Goal: Information Seeking & Learning: Check status

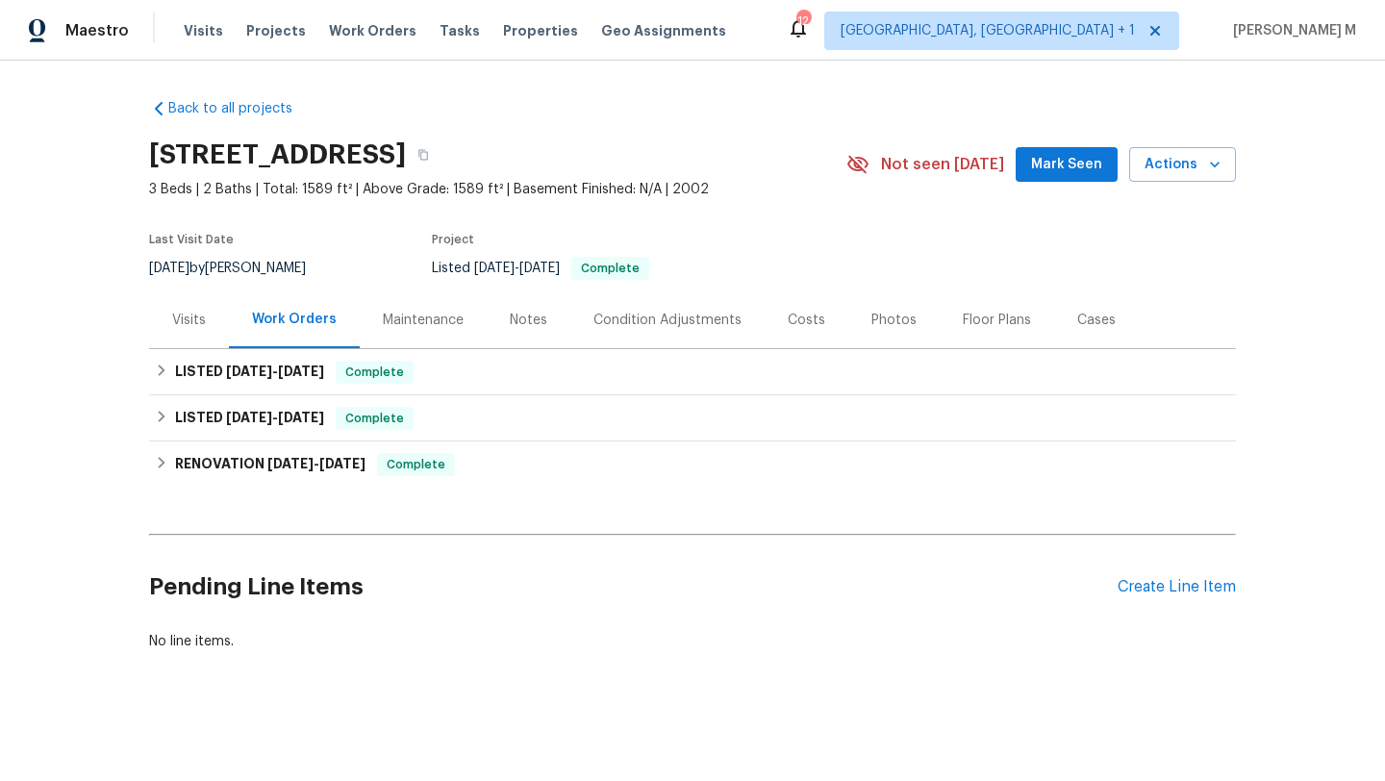
click at [163, 329] on div "Visits" at bounding box center [189, 319] width 80 height 57
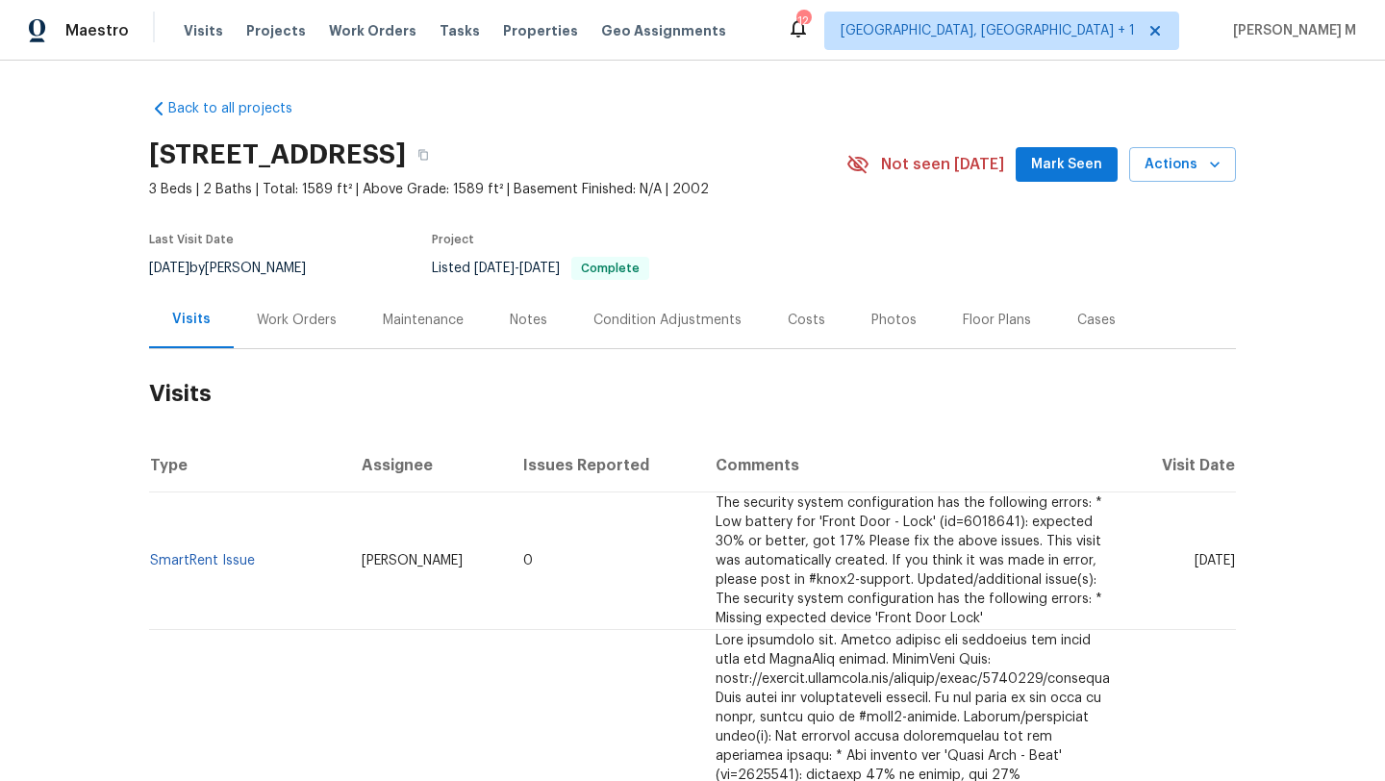
scroll to position [34, 0]
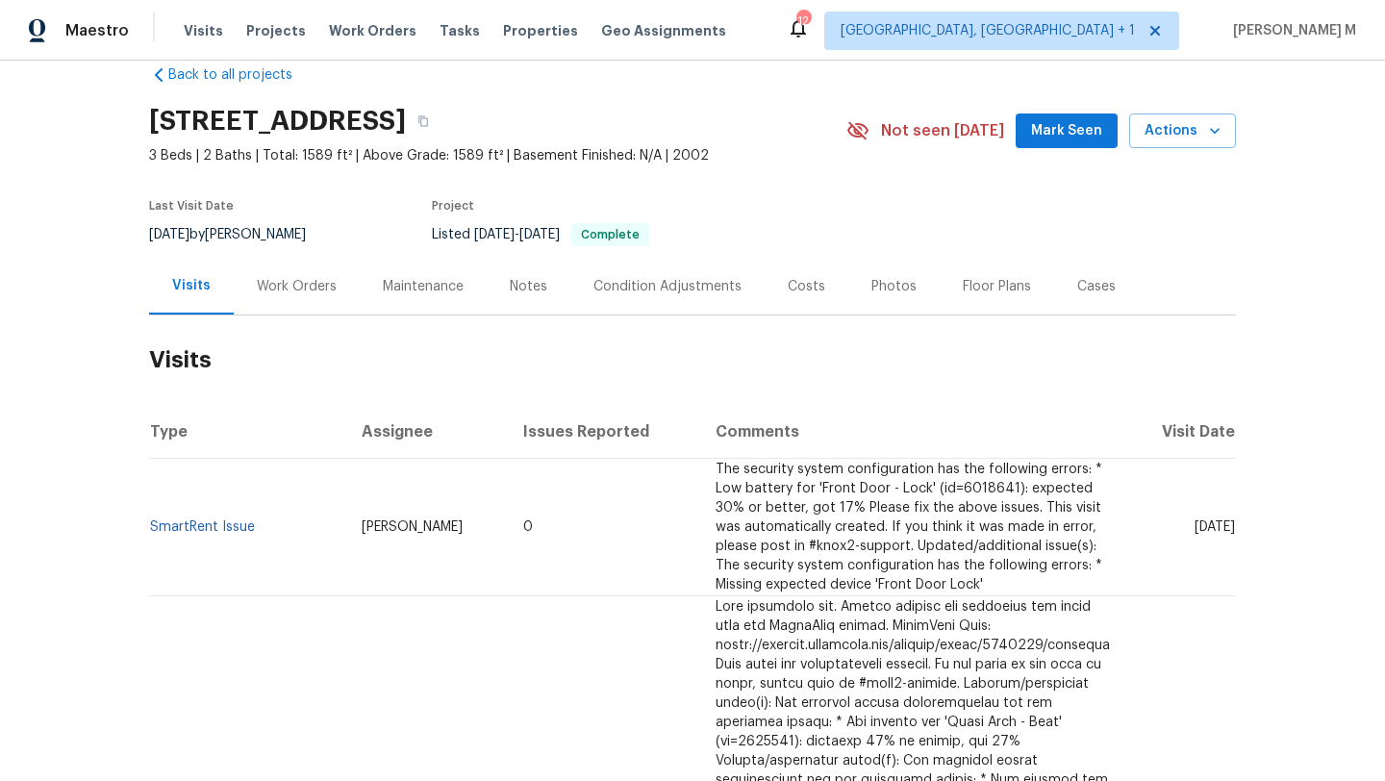
drag, startPoint x: 1158, startPoint y: 530, endPoint x: 1191, endPoint y: 527, distance: 32.8
click at [1194, 527] on span "Thu, Jul 24 2025" at bounding box center [1214, 526] width 40 height 13
copy span "Jul 24"
click at [281, 293] on div "Work Orders" at bounding box center [297, 286] width 80 height 19
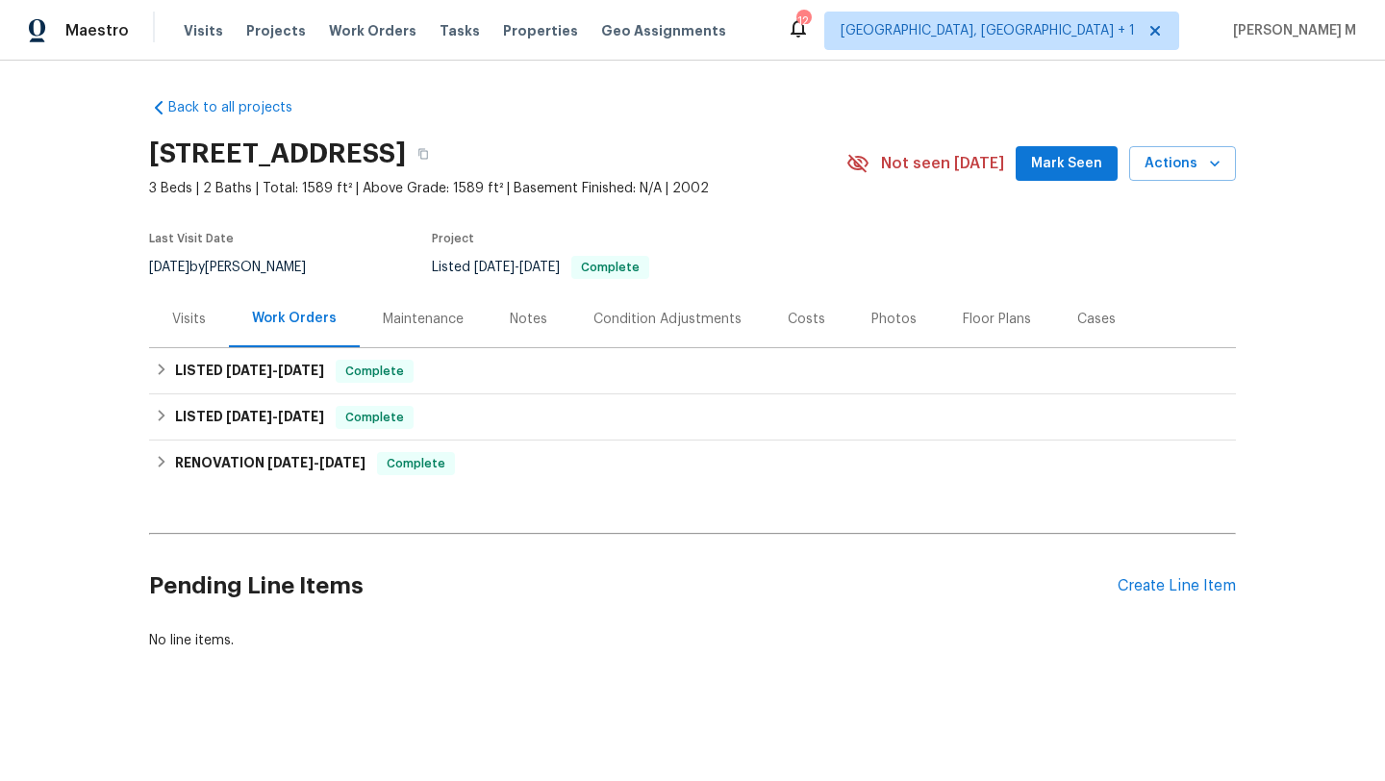
scroll to position [15, 0]
click at [282, 364] on h6 "LISTED 6/12/25 - 6/18/25" at bounding box center [249, 371] width 149 height 23
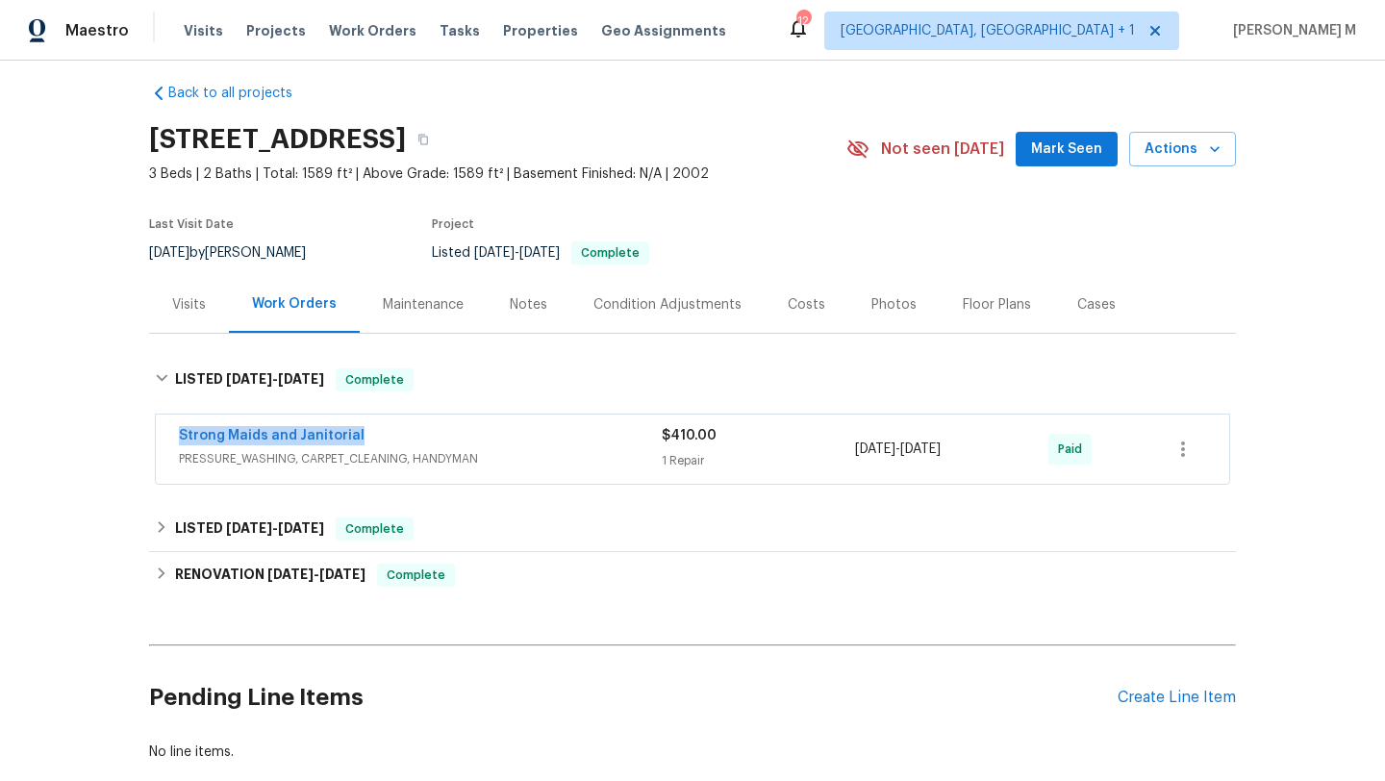
drag, startPoint x: 166, startPoint y: 438, endPoint x: 424, endPoint y: 438, distance: 257.7
click at [424, 438] on div "Strong Maids and Janitorial PRESSURE_WASHING, CARPET_CLEANING, HANDYMAN $410.00…" at bounding box center [692, 448] width 1073 height 69
copy link "Strong Maids and Janitorial"
copy span "6/16/2025 - 6/18/2025"
drag, startPoint x: 888, startPoint y: 451, endPoint x: 988, endPoint y: 448, distance: 100.1
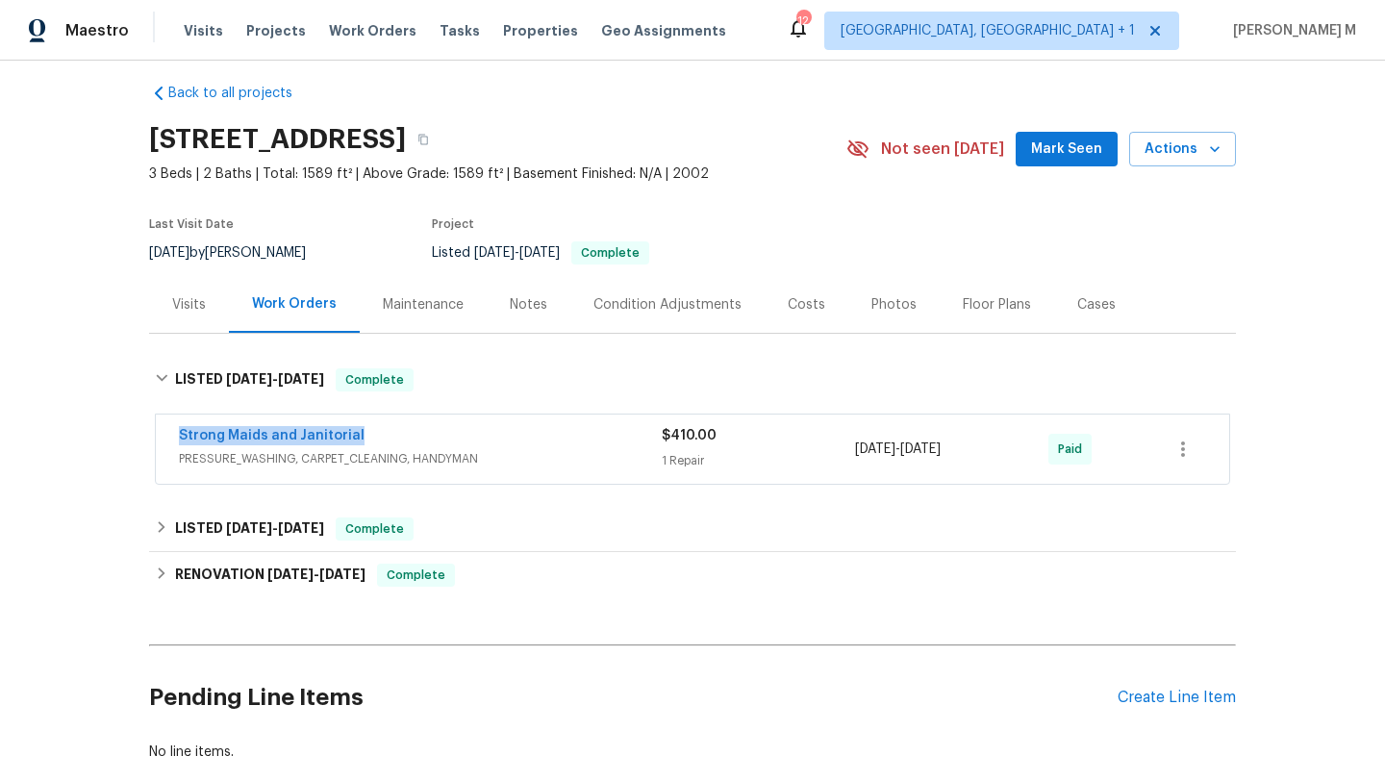
click at [988, 448] on div "6/16/2025 - 6/18/2025" at bounding box center [951, 449] width 193 height 46
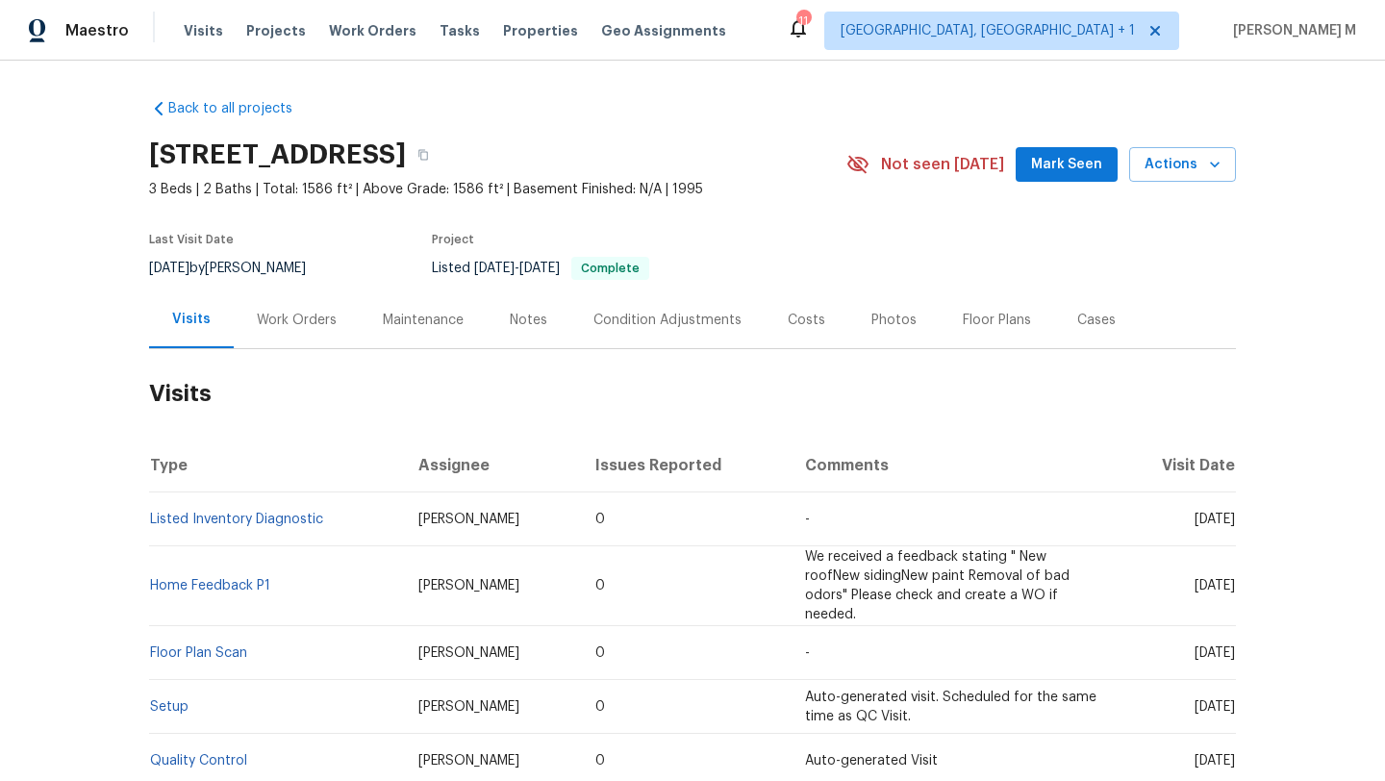
drag, startPoint x: 1149, startPoint y: 517, endPoint x: 1193, endPoint y: 518, distance: 44.2
click at [1194, 518] on span "[DATE]" at bounding box center [1214, 519] width 40 height 13
click at [273, 351] on h2 "Visits" at bounding box center [692, 393] width 1087 height 89
click at [279, 336] on div "Work Orders" at bounding box center [297, 319] width 126 height 57
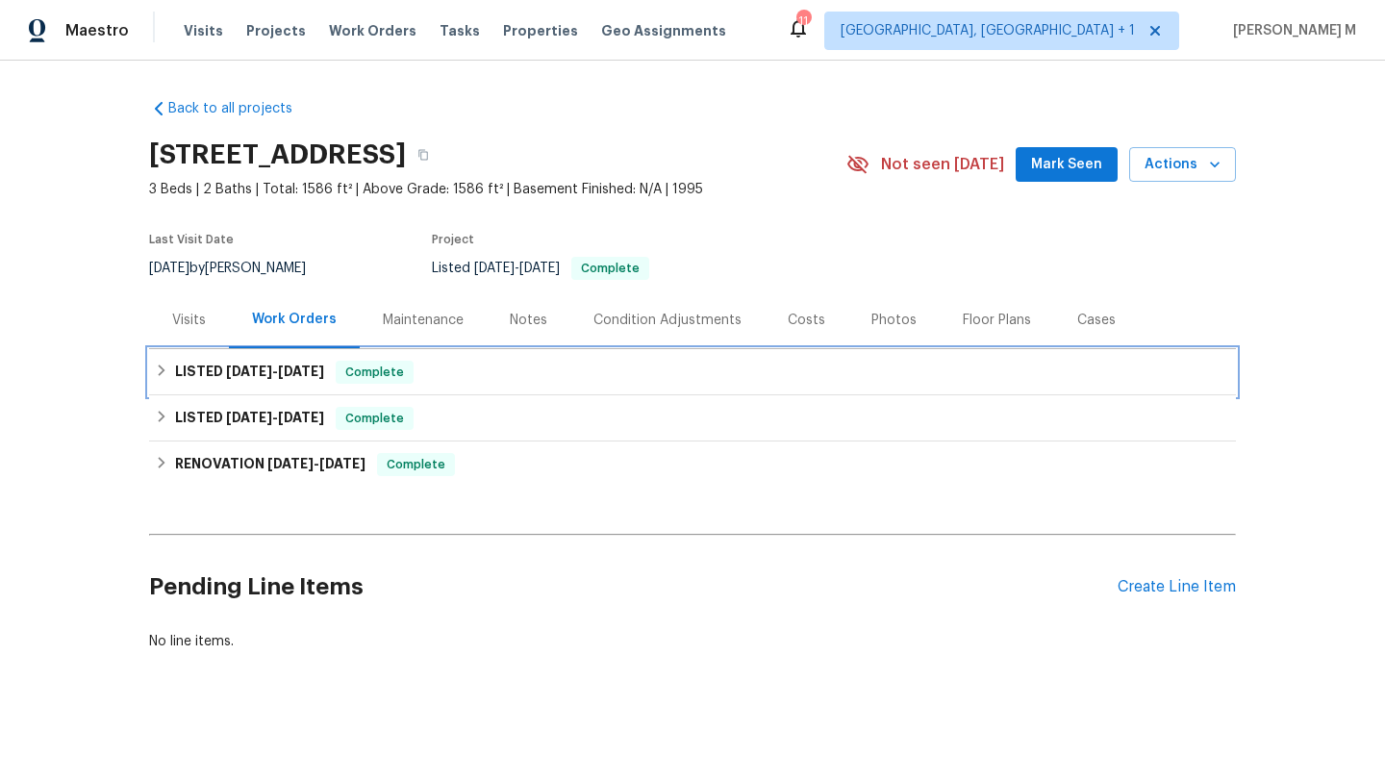
click at [252, 377] on span "8/18/25" at bounding box center [249, 370] width 46 height 13
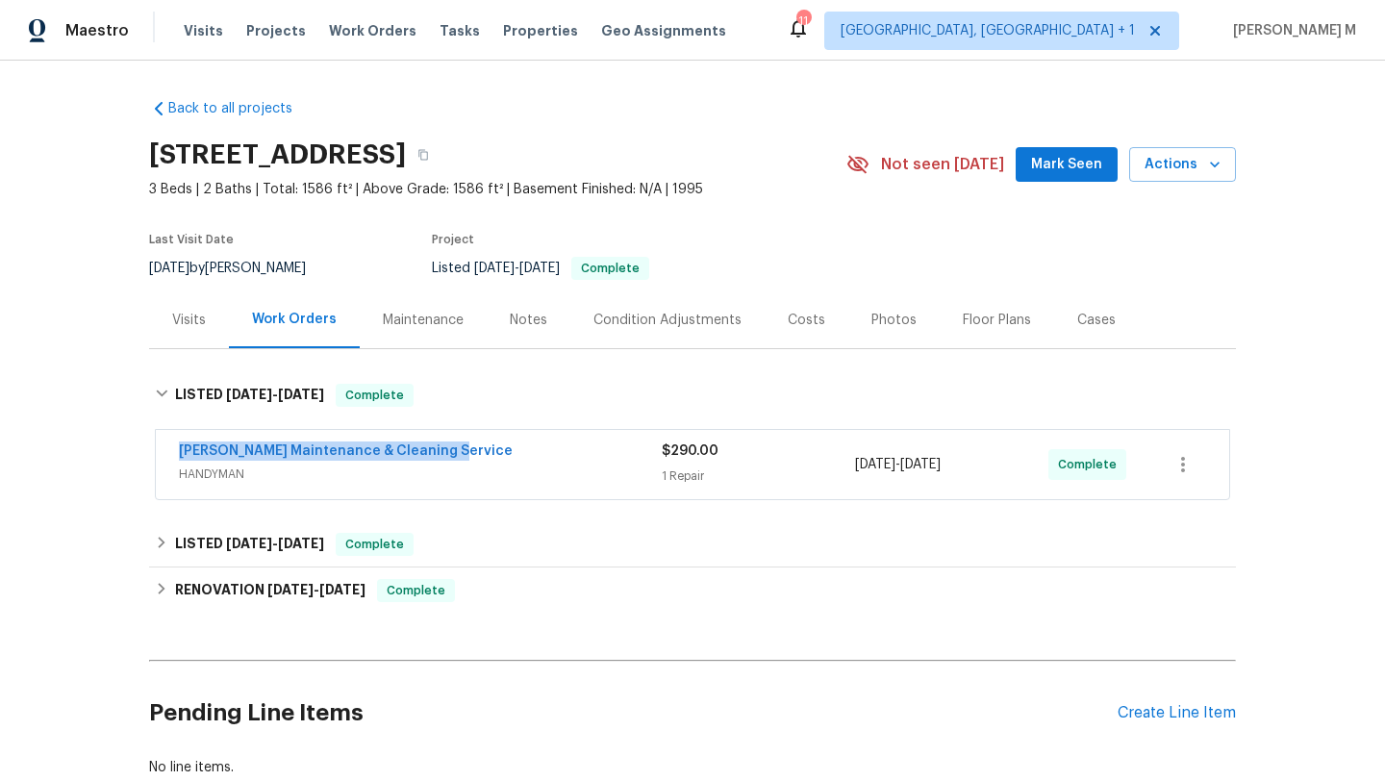
drag, startPoint x: 306, startPoint y: 452, endPoint x: 489, endPoint y: 452, distance: 183.7
click at [489, 452] on div "Baker's Maintenance & Cleaning Service HANDYMAN $290.00 1 Repair 8/19/2025 - 8/…" at bounding box center [692, 464] width 1073 height 69
copy link "Baker's Maintenance & Cleaning Service"
click at [609, 449] on div "Baker's Maintenance & Cleaning Service" at bounding box center [420, 452] width 483 height 23
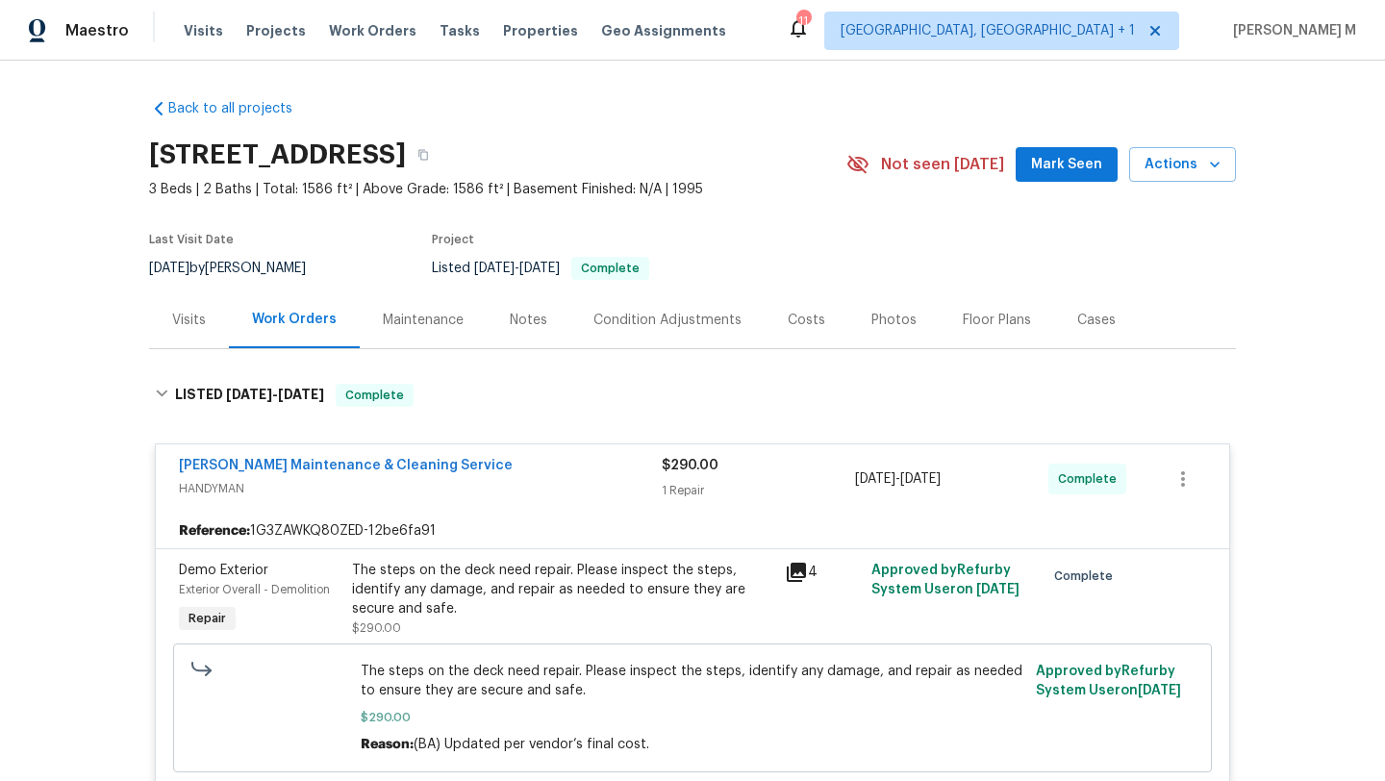
copy span "8/19/2025 - 8/21/2025"
drag, startPoint x: 853, startPoint y: 478, endPoint x: 990, endPoint y: 478, distance: 136.6
click at [990, 478] on div "8/19/2025 - 8/21/2025" at bounding box center [951, 479] width 193 height 46
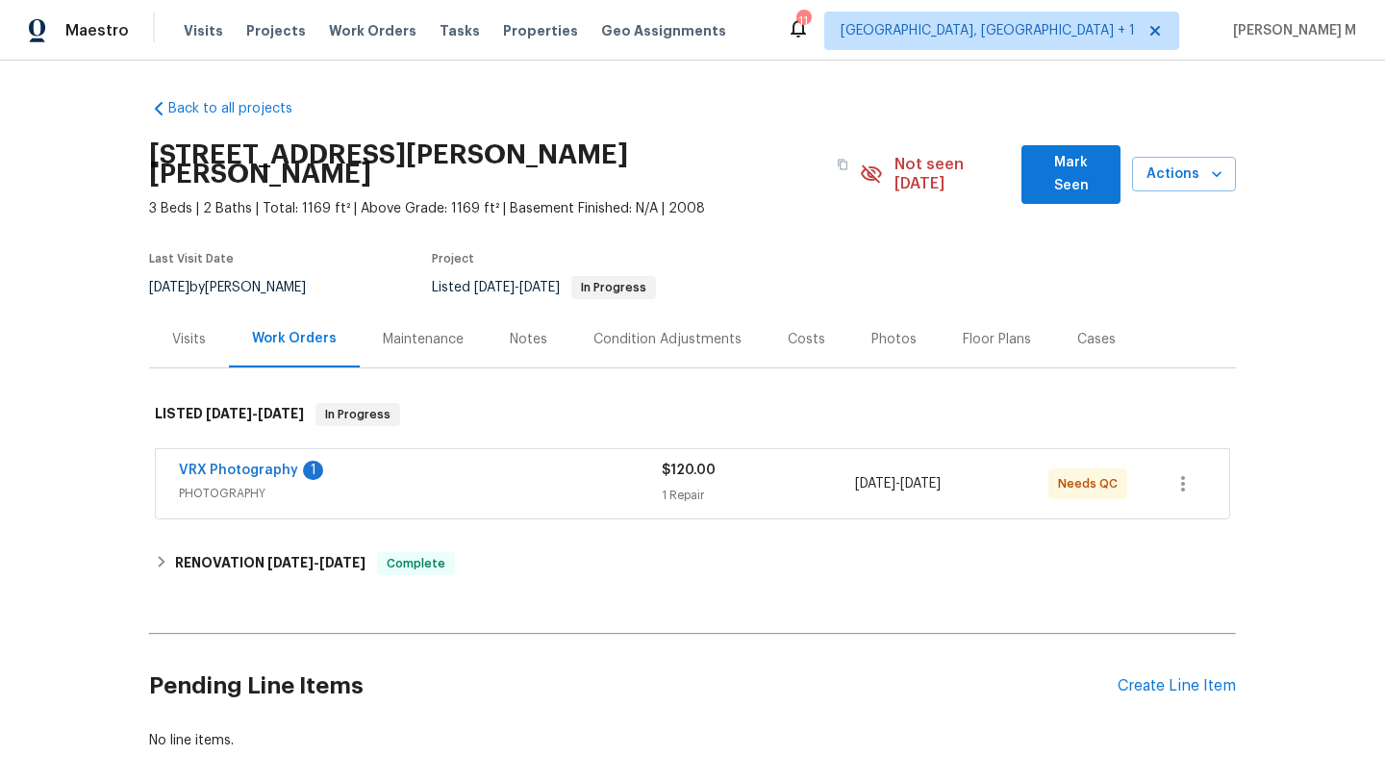
click at [197, 330] on div "Visits" at bounding box center [189, 339] width 34 height 19
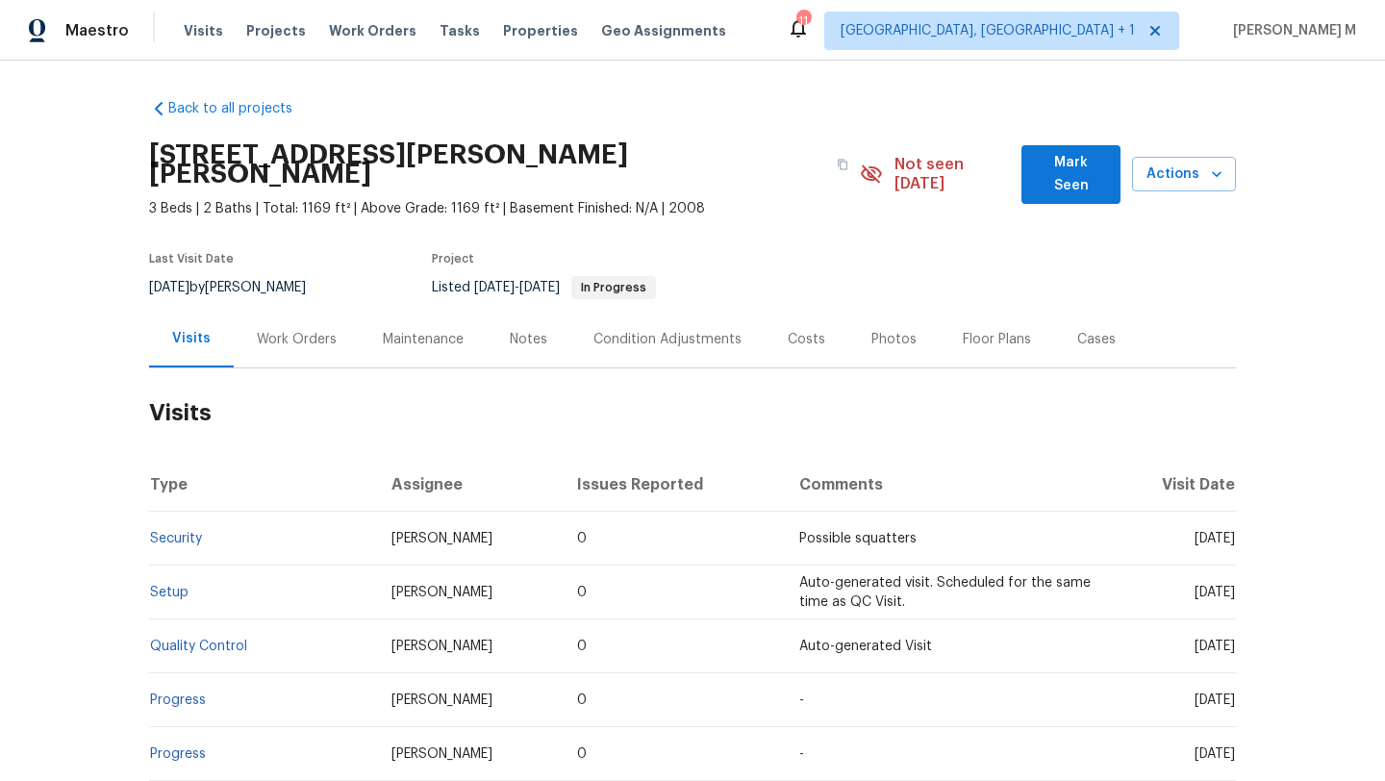
click at [281, 332] on div "Work Orders" at bounding box center [297, 339] width 126 height 57
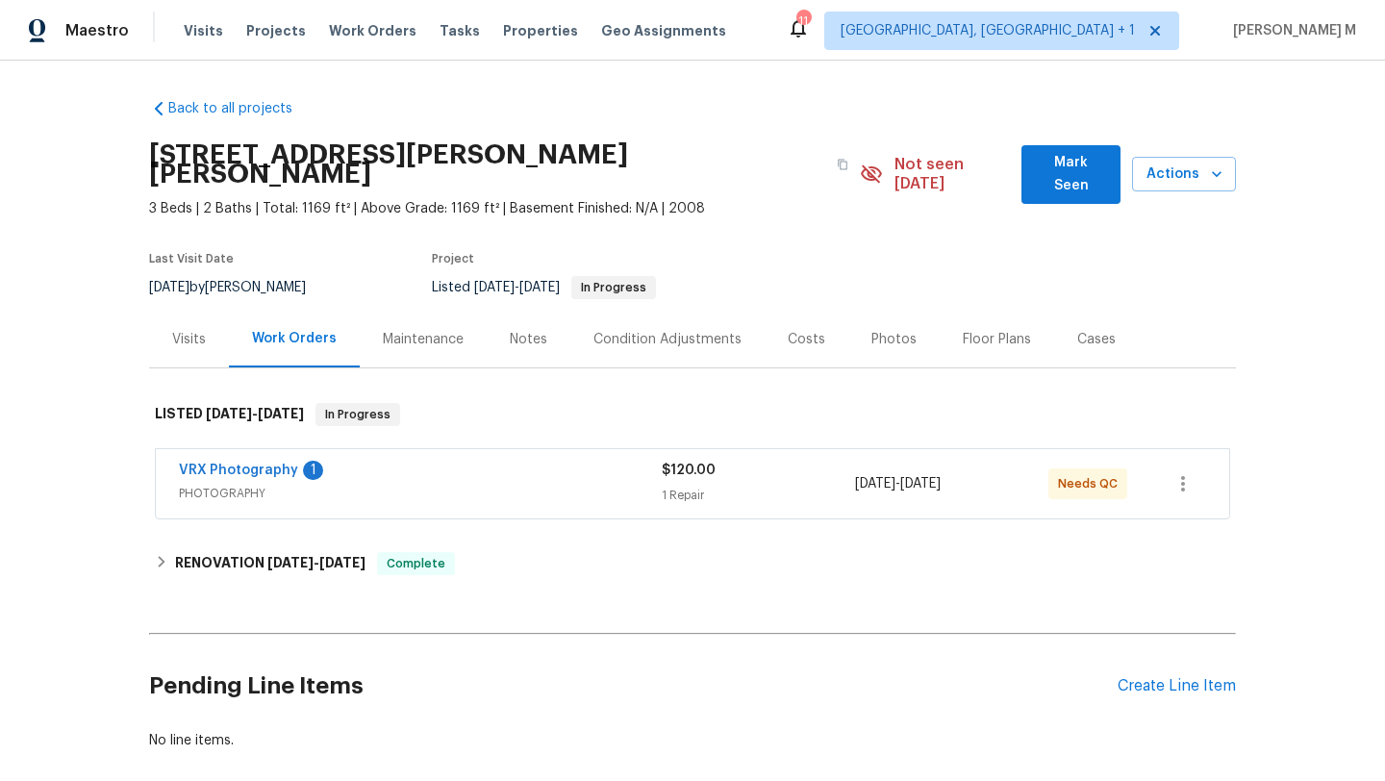
click at [456, 461] on div "VRX Photography 1" at bounding box center [420, 472] width 483 height 23
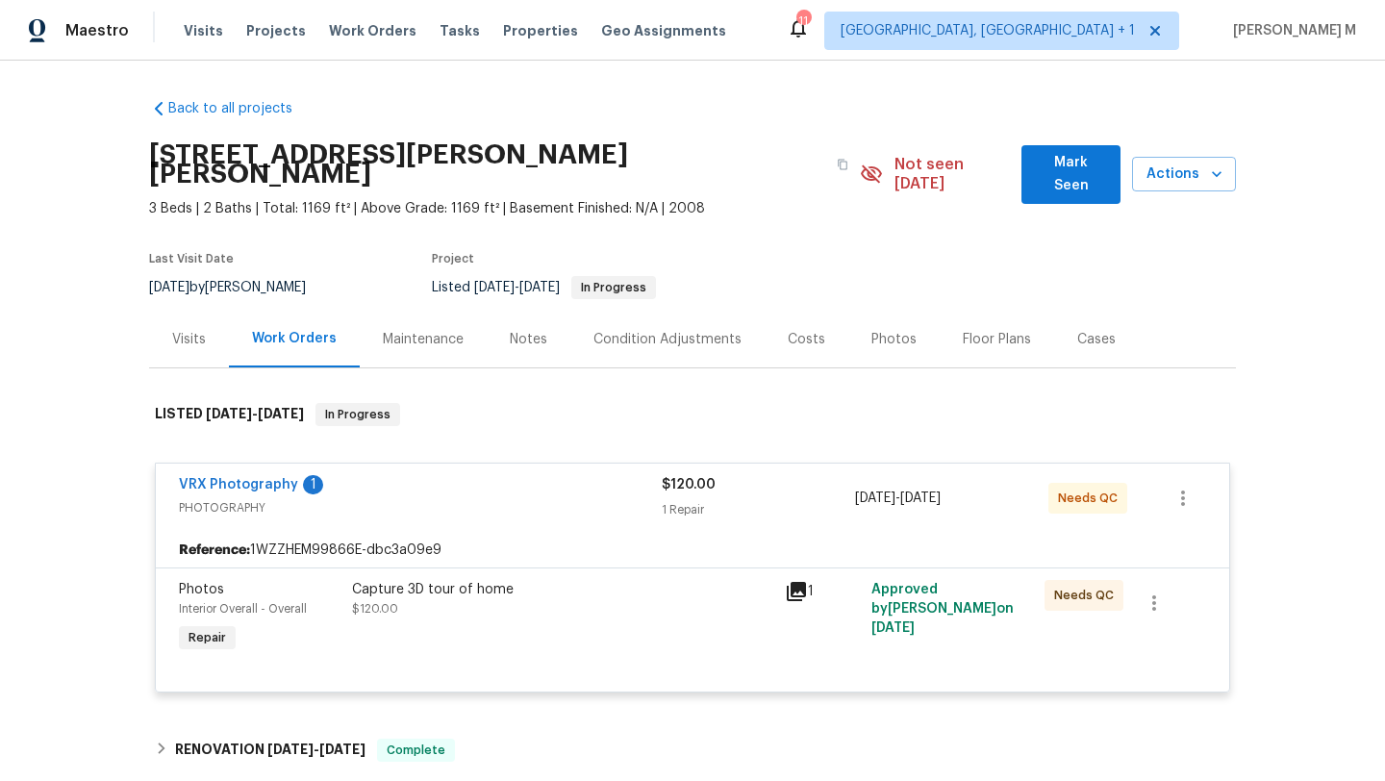
scroll to position [151, 0]
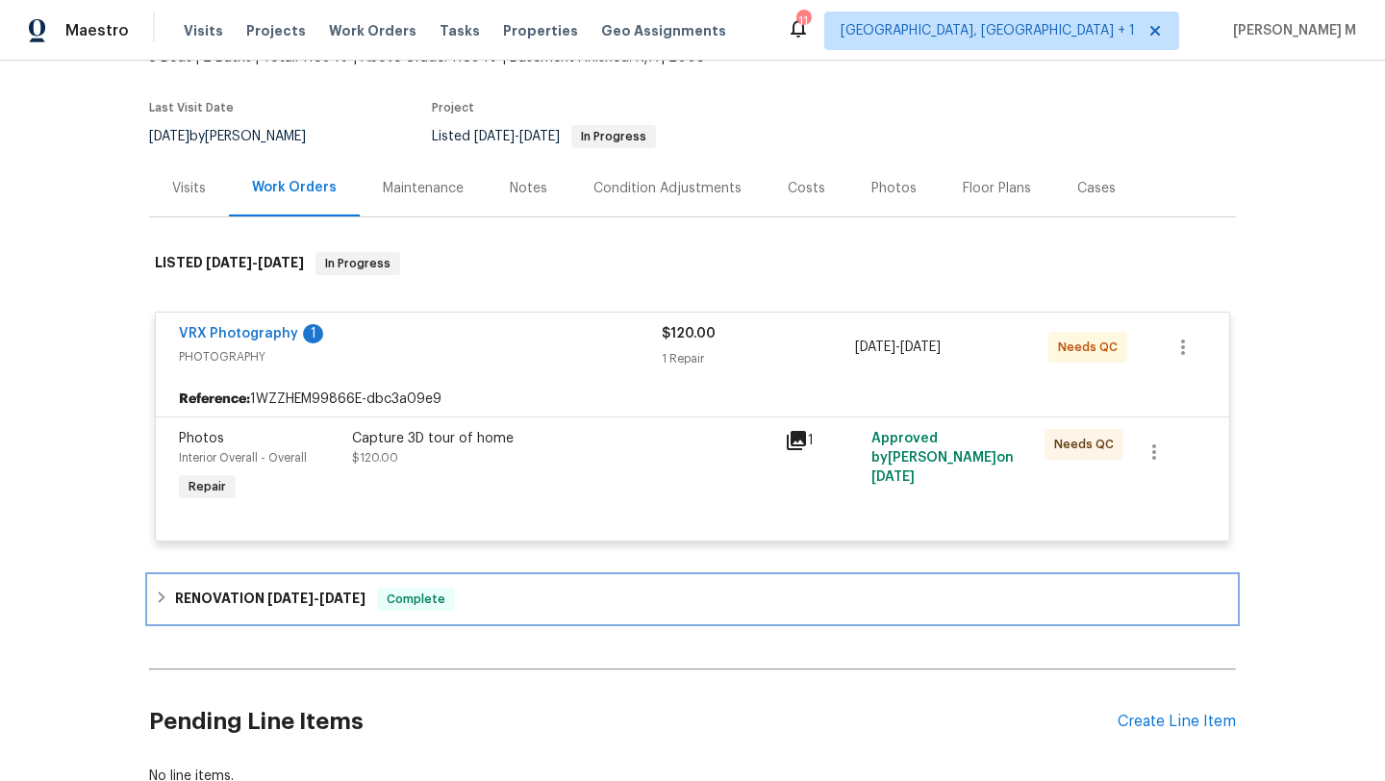
click at [541, 588] on div "RENOVATION 8/6/25 - 8/18/25 Complete" at bounding box center [692, 599] width 1075 height 23
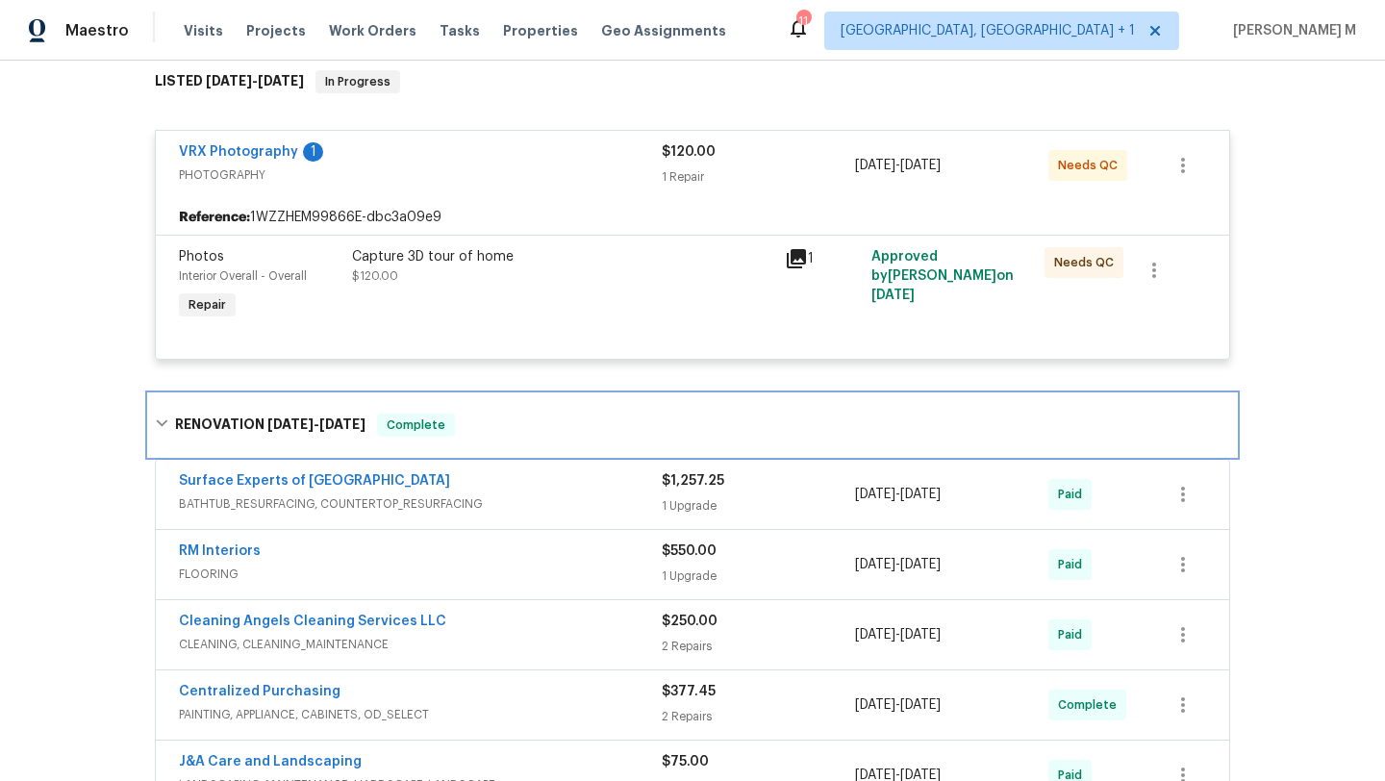
scroll to position [359, 0]
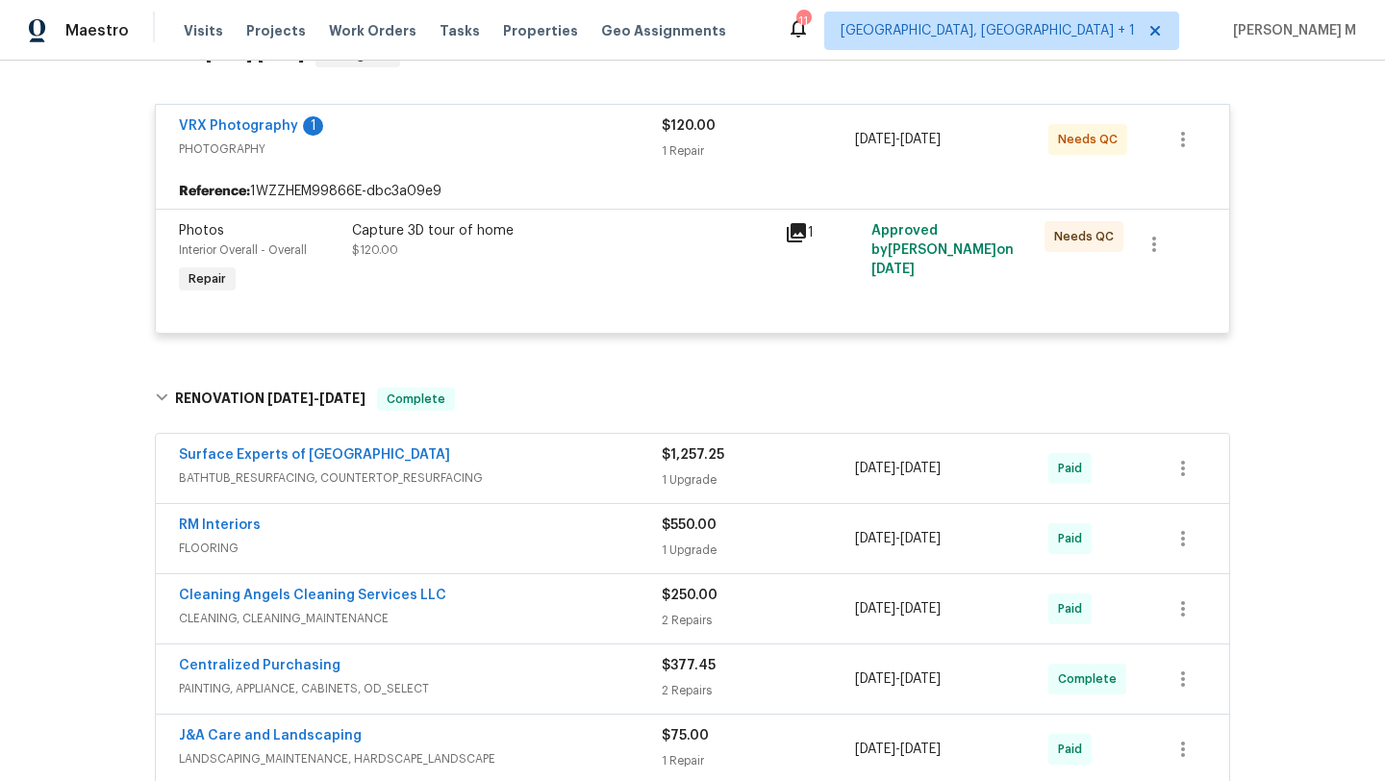
click at [631, 445] on div "Surface Experts of Winston-Salem" at bounding box center [420, 456] width 483 height 23
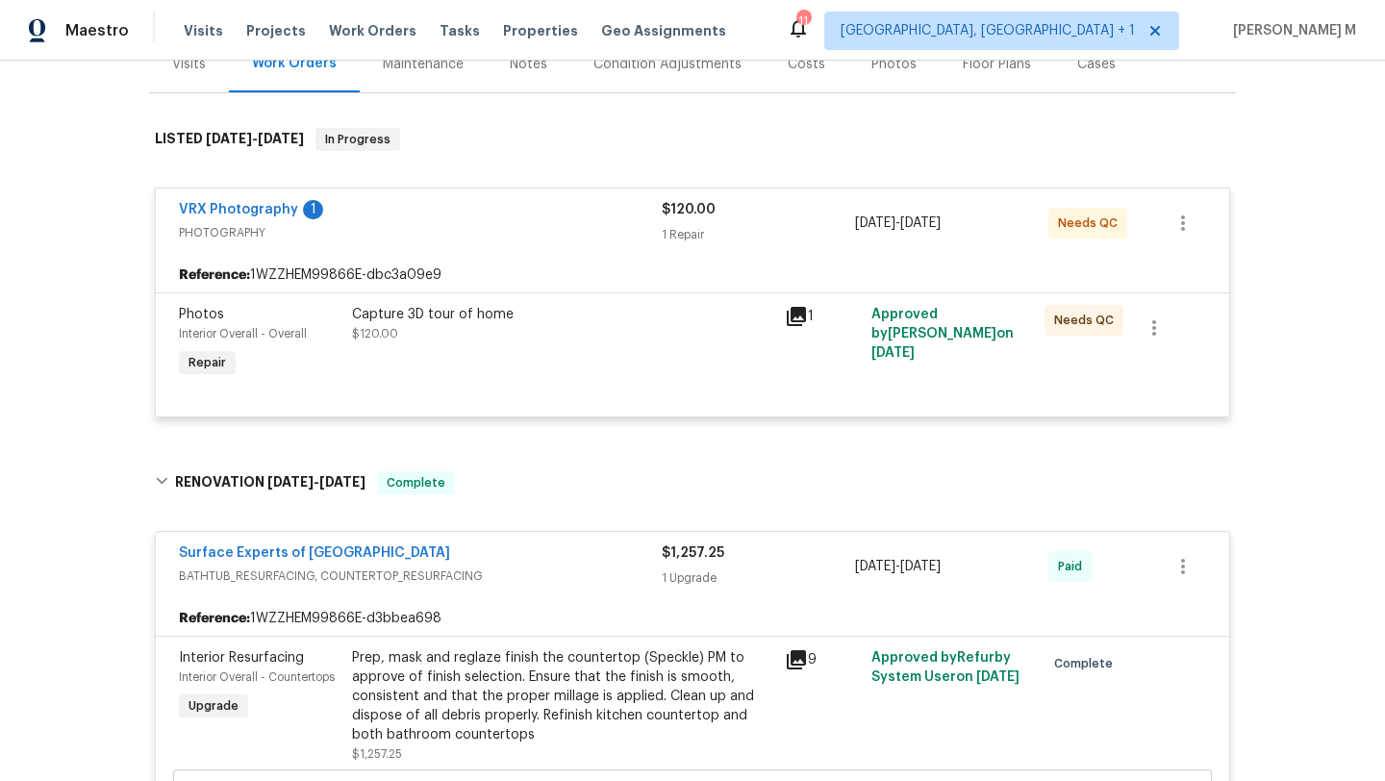
scroll to position [45, 0]
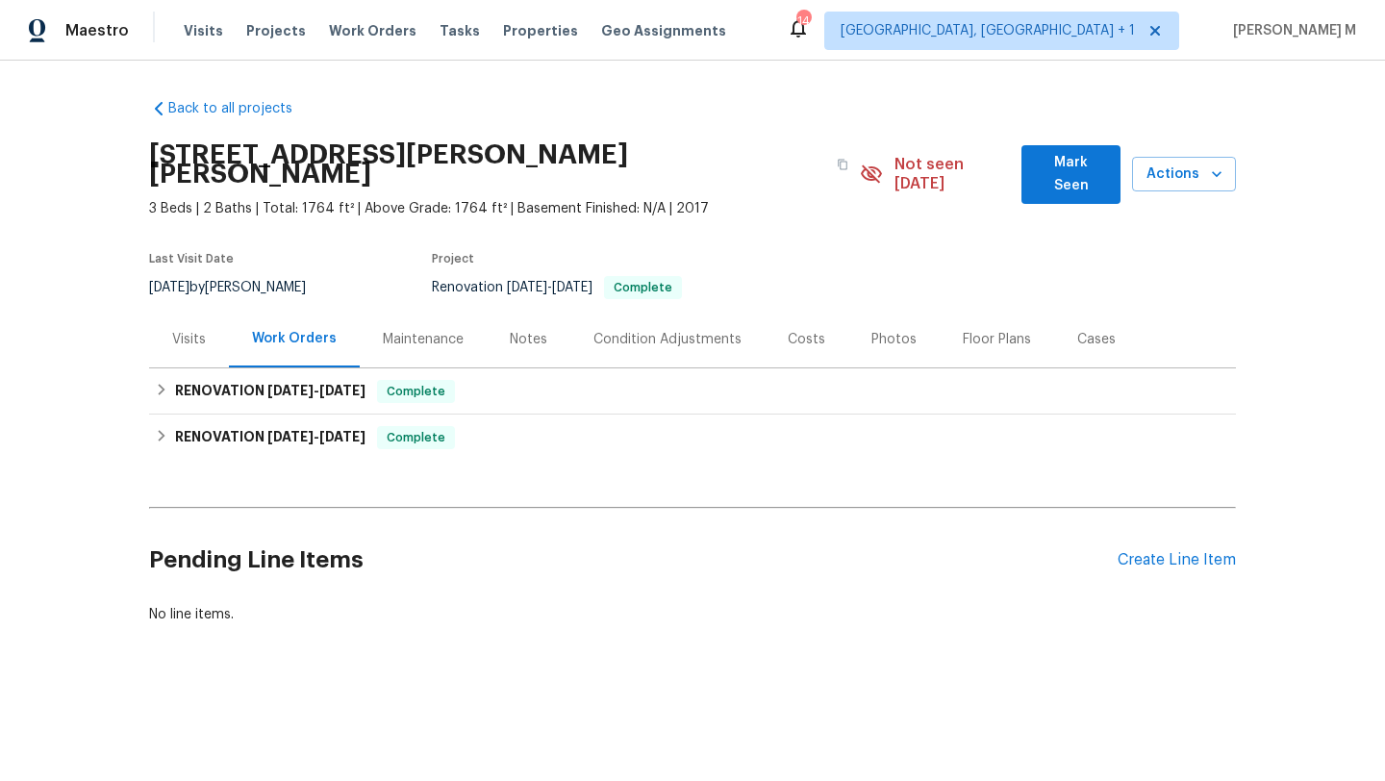
click at [1074, 330] on div "Cases" at bounding box center [1096, 339] width 85 height 57
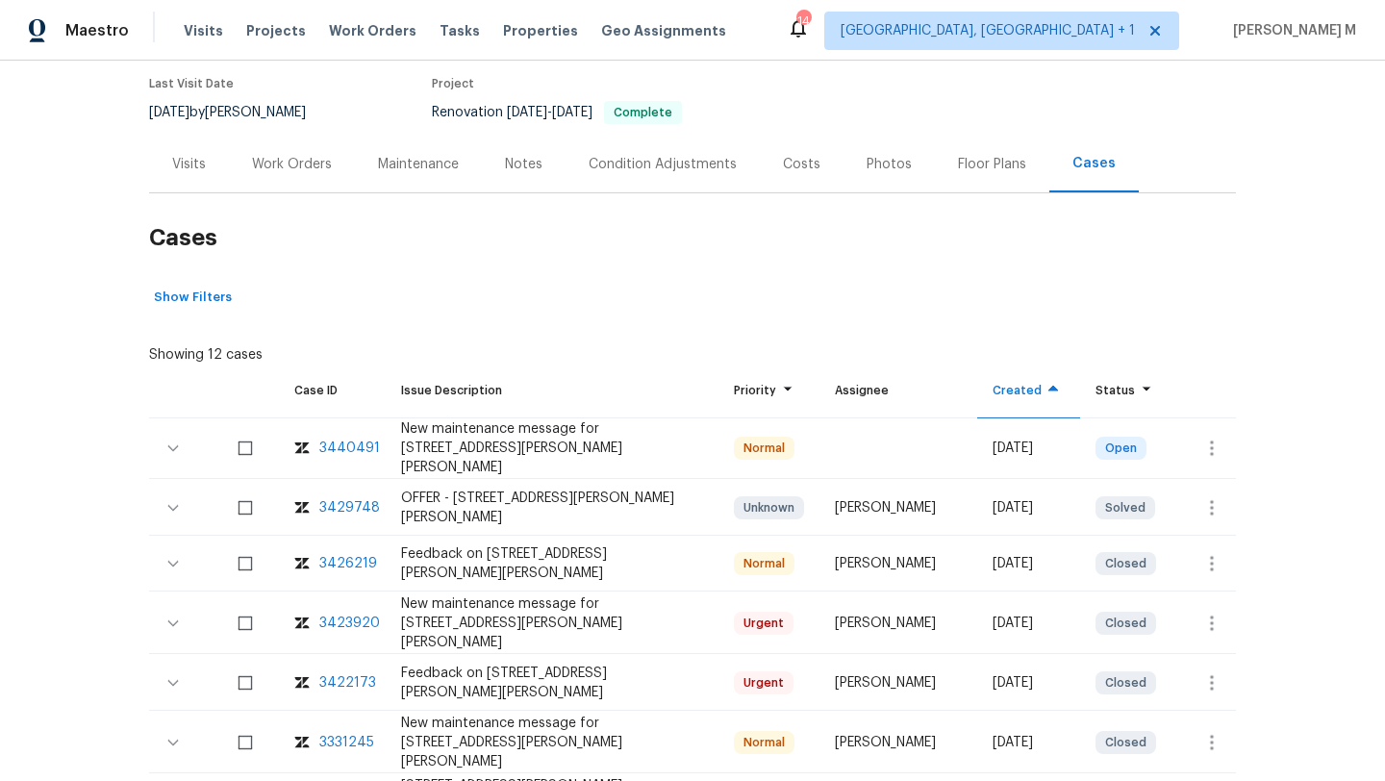
scroll to position [208, 0]
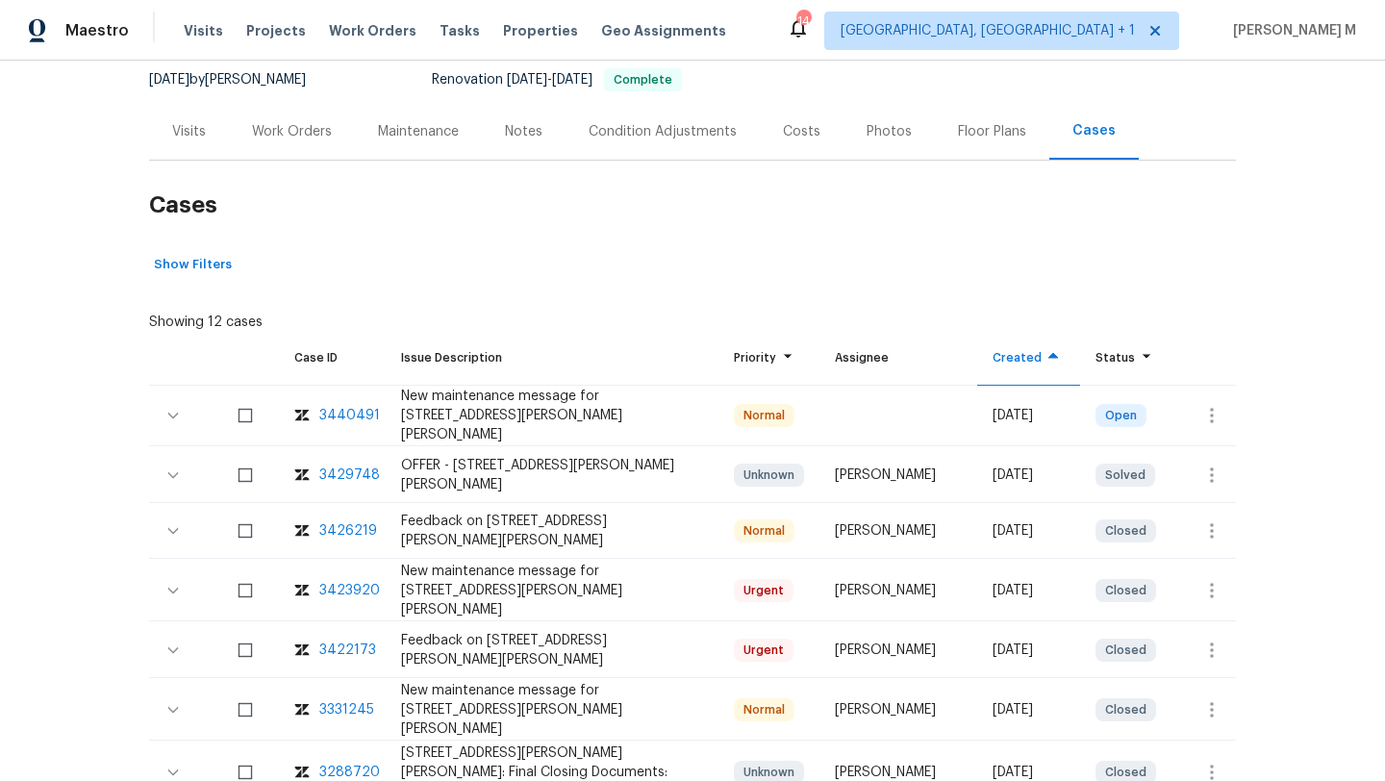
click at [343, 581] on div "3423920" at bounding box center [349, 590] width 61 height 19
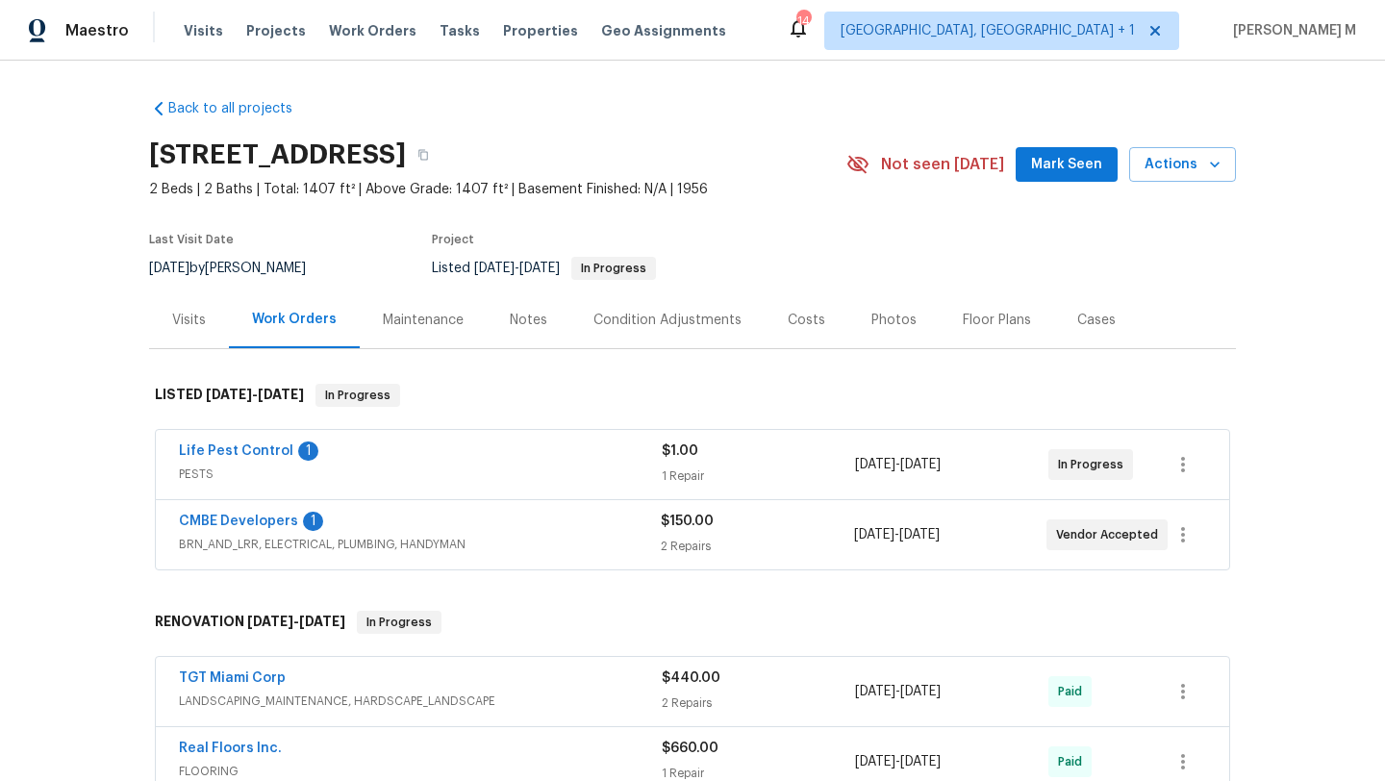
click at [1083, 333] on div "Cases" at bounding box center [1096, 319] width 85 height 57
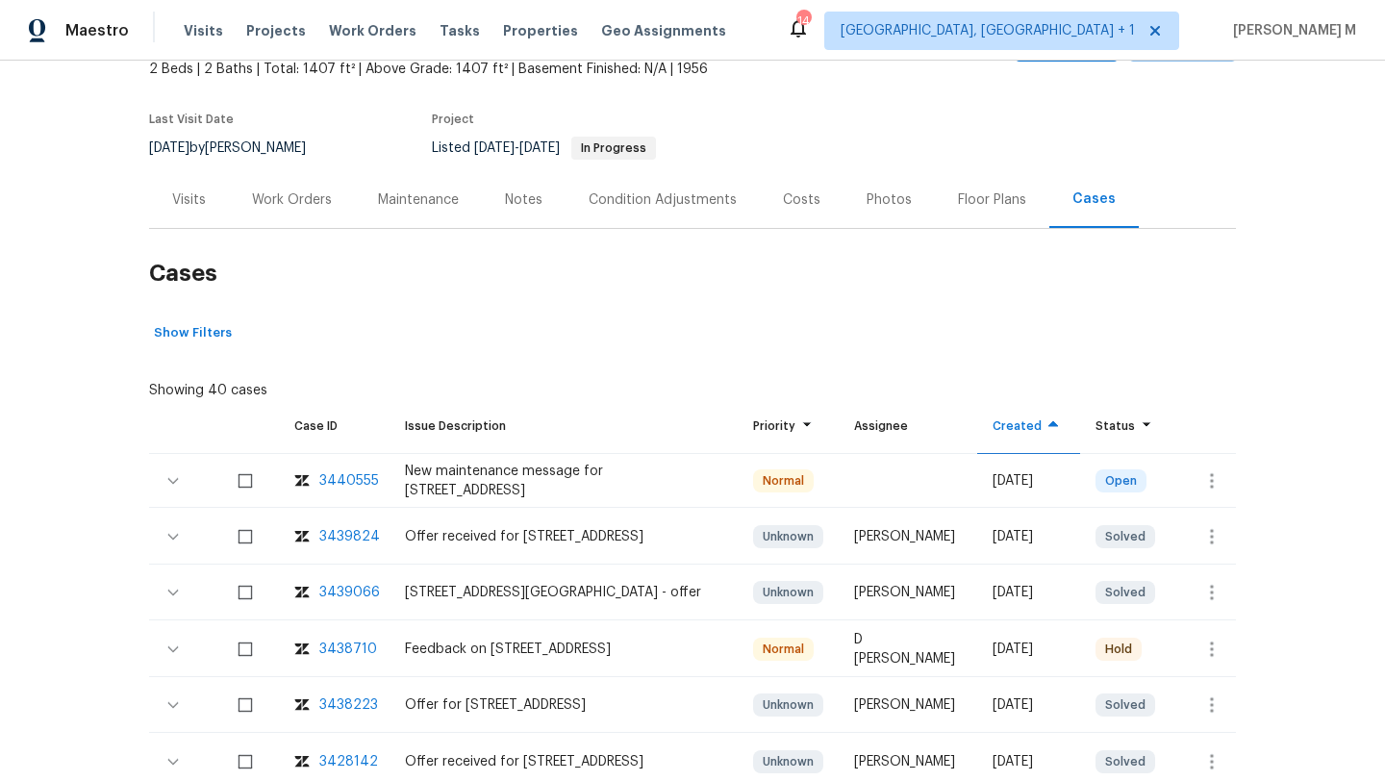
scroll to position [174, 0]
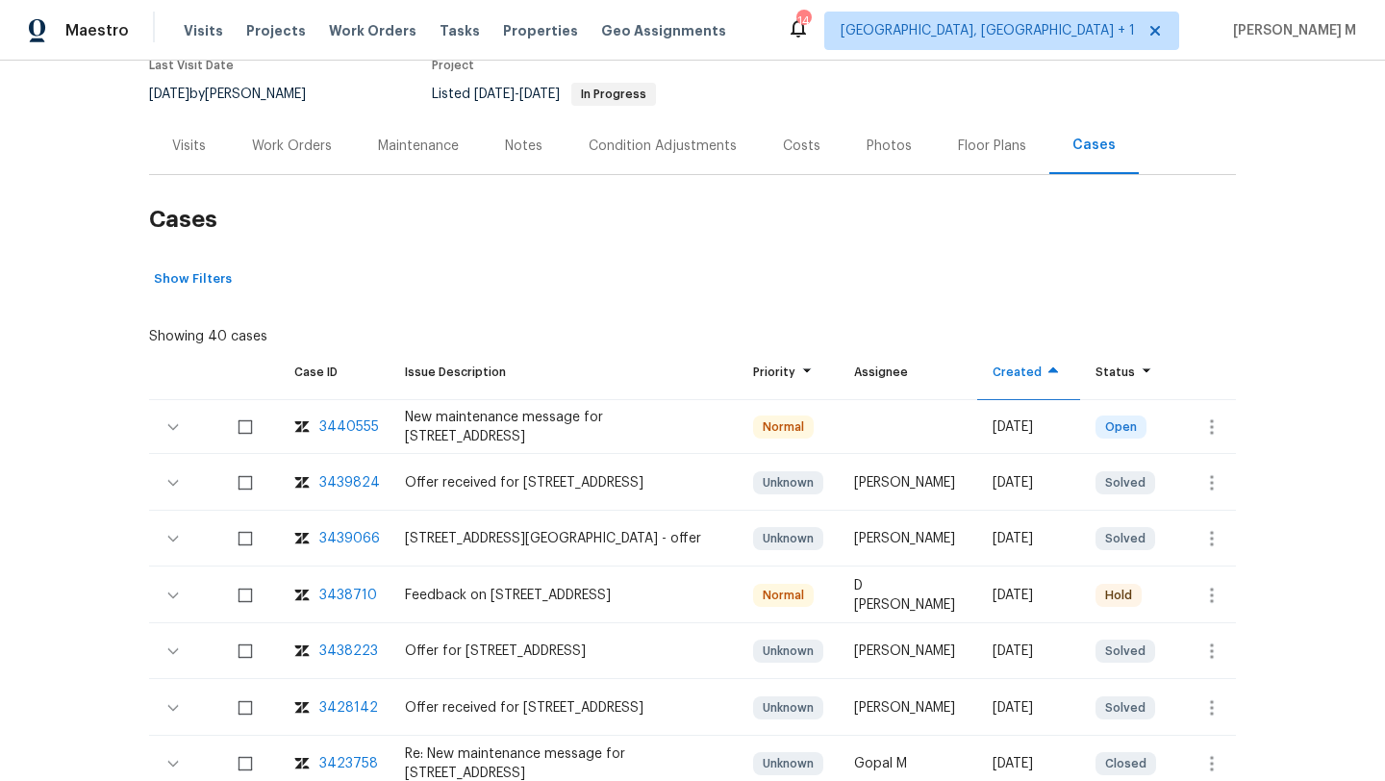
click at [357, 590] on div "3438710" at bounding box center [348, 595] width 58 height 19
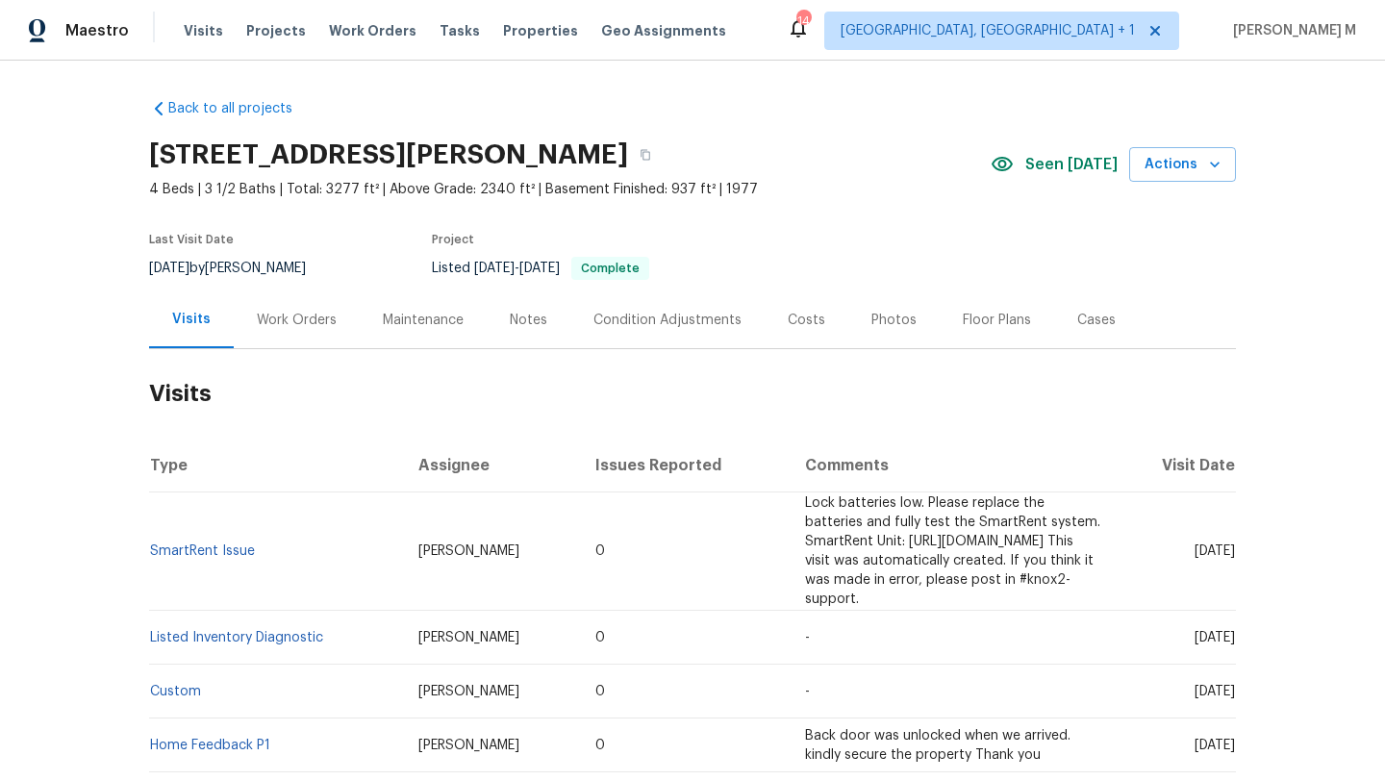
click at [328, 319] on div "Work Orders" at bounding box center [297, 319] width 126 height 57
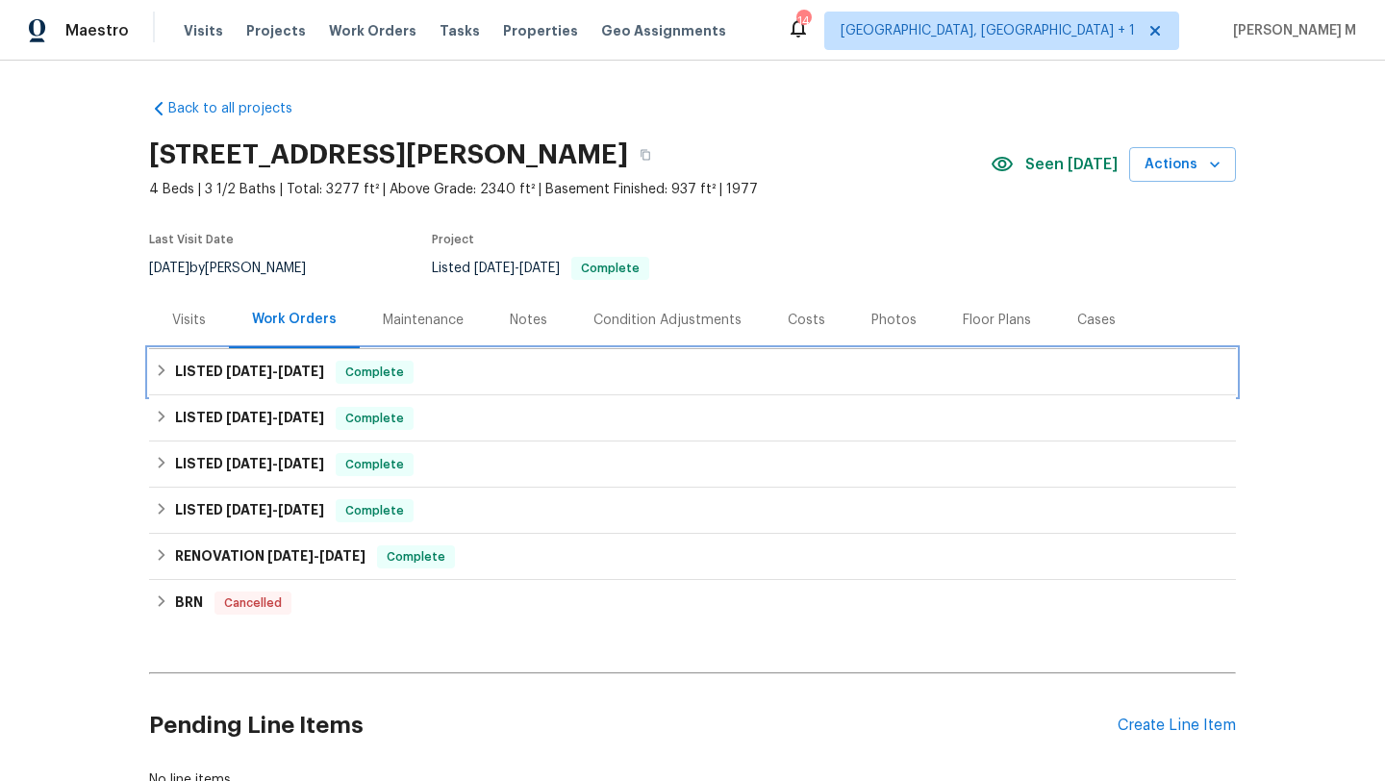
click at [371, 361] on div "Complete" at bounding box center [375, 372] width 78 height 23
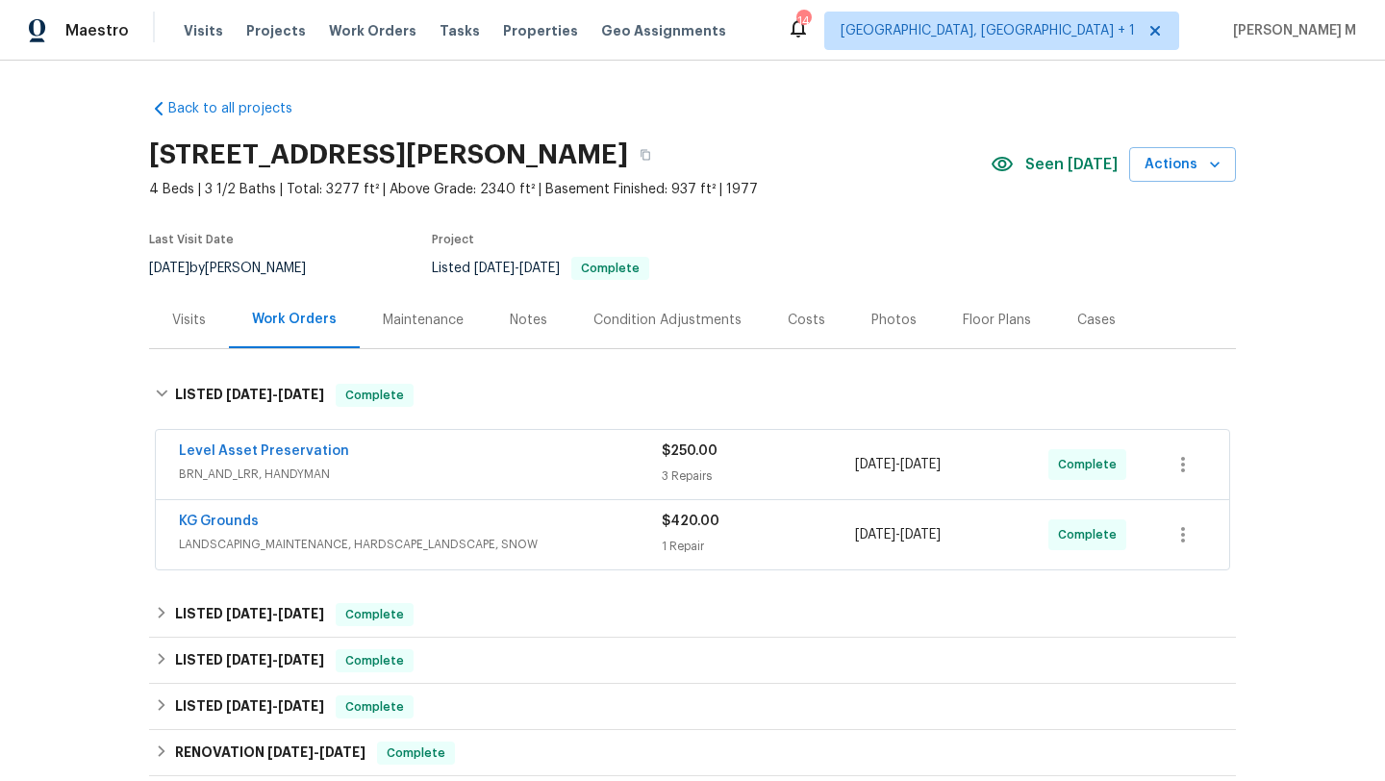
click at [407, 449] on div "Level Asset Preservation" at bounding box center [420, 452] width 483 height 23
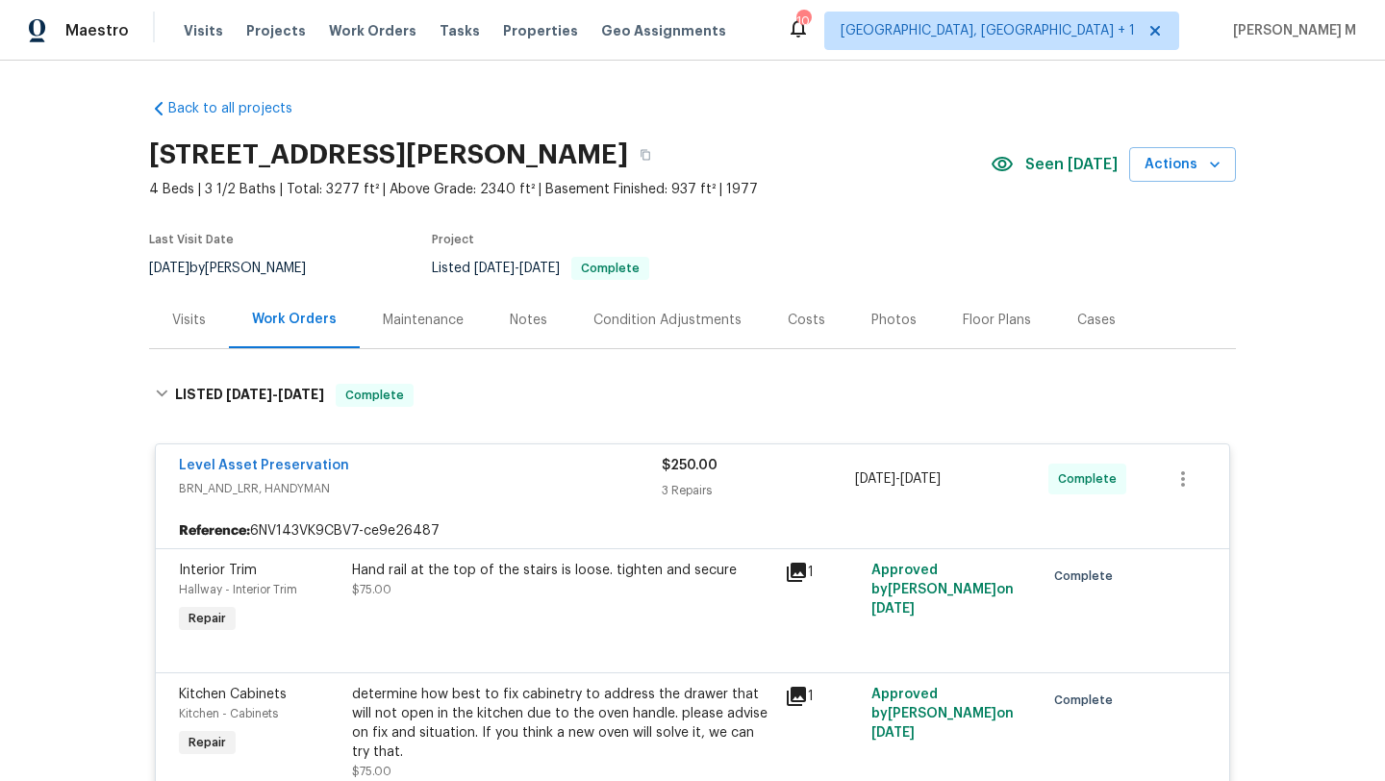
scroll to position [34, 0]
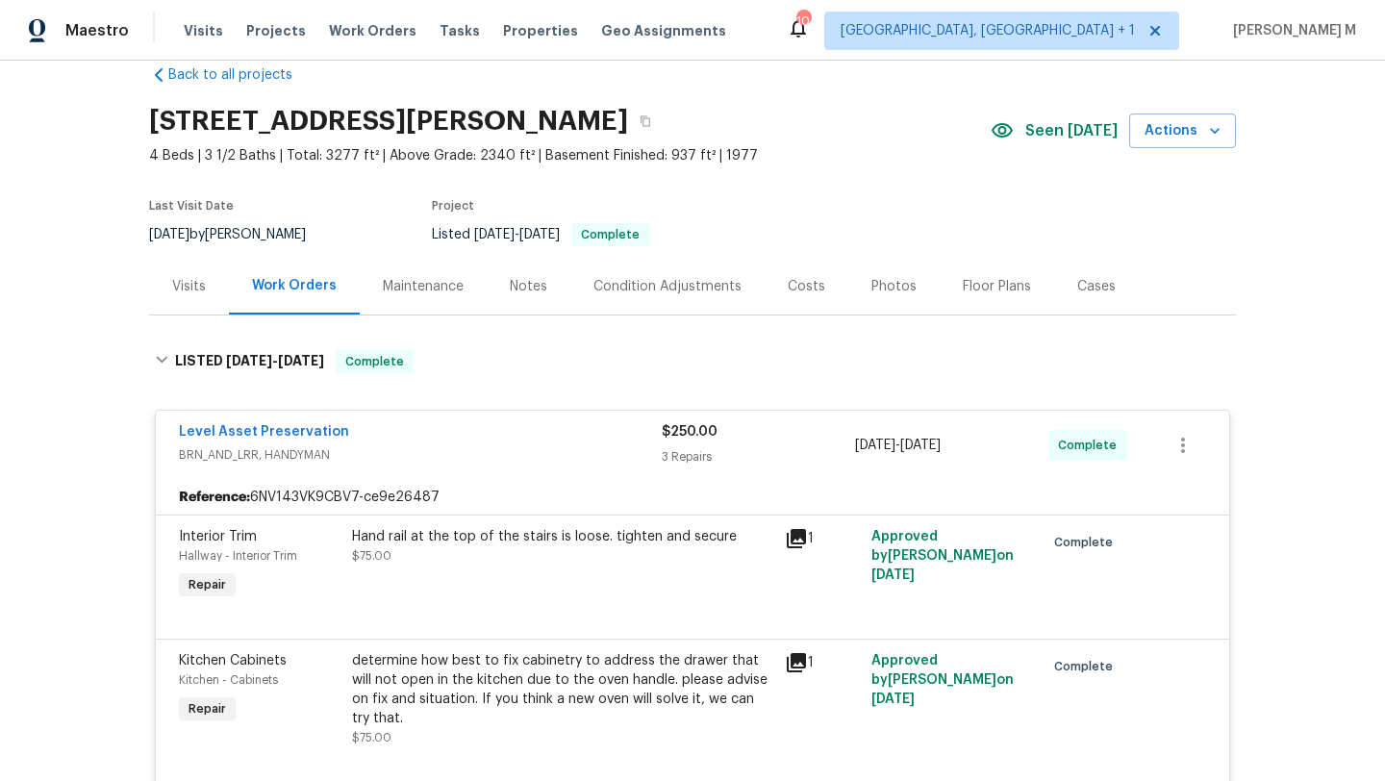
click at [176, 288] on div "Visits" at bounding box center [189, 286] width 34 height 19
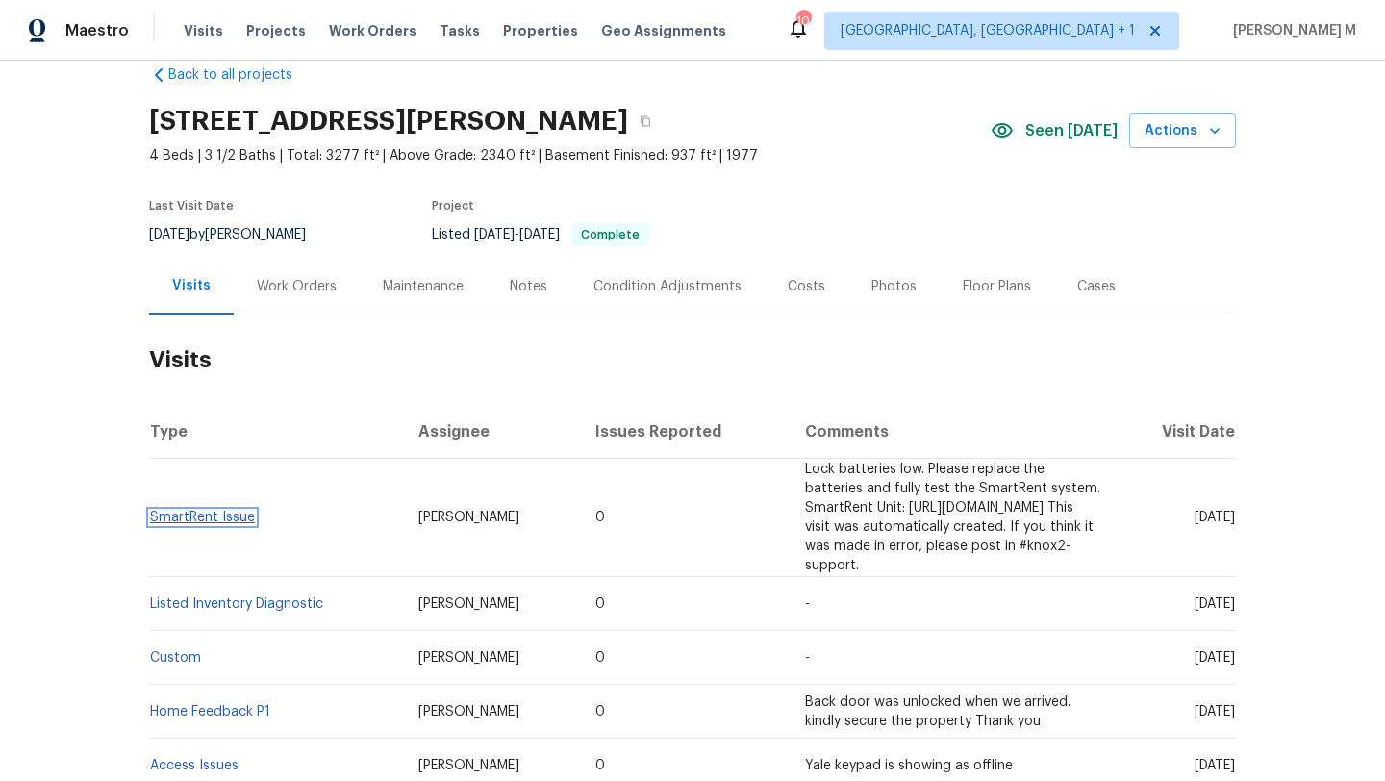
click at [230, 511] on link "SmartRent Issue" at bounding box center [202, 517] width 105 height 13
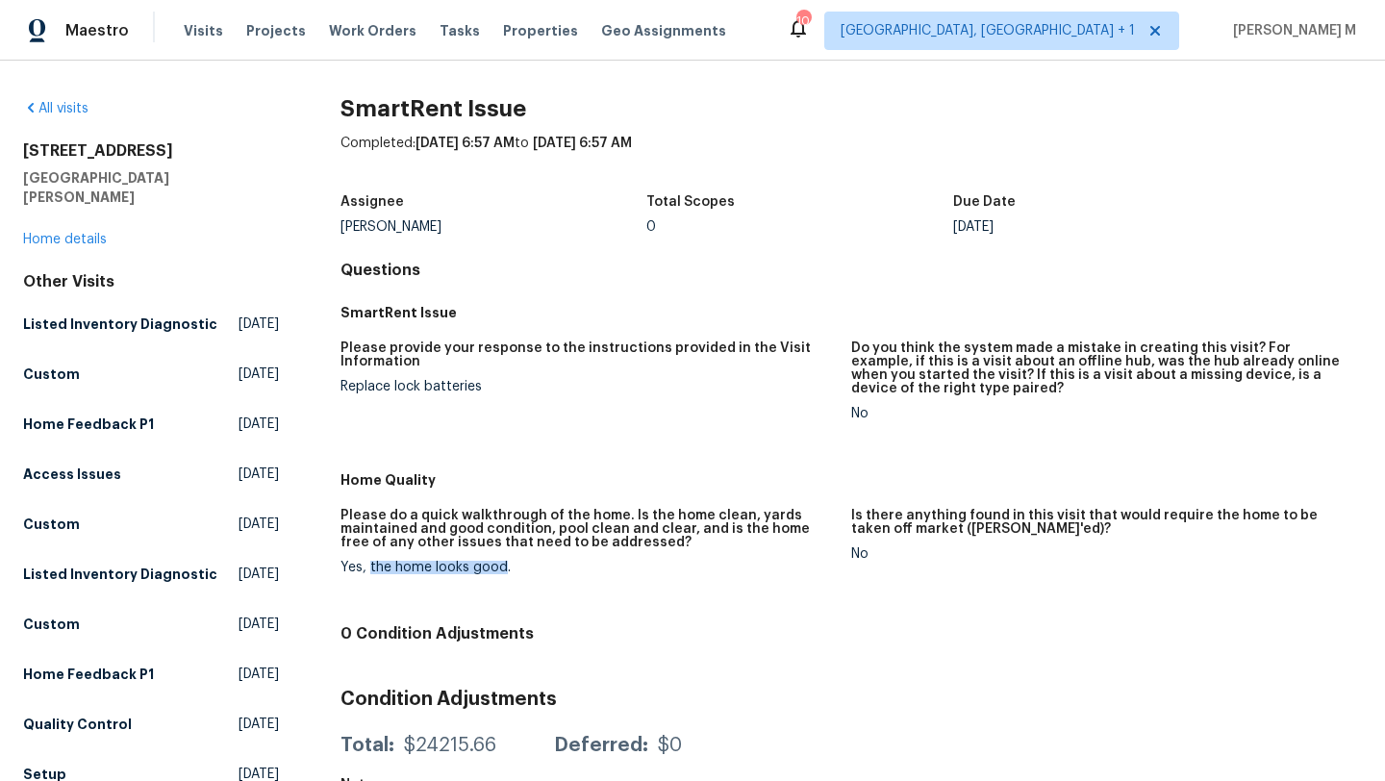
drag, startPoint x: 366, startPoint y: 565, endPoint x: 496, endPoint y: 568, distance: 129.9
click at [496, 568] on div "Yes, the home looks good." at bounding box center [587, 567] width 495 height 13
copy div "the home looks good"
